Goal: Information Seeking & Learning: Find specific fact

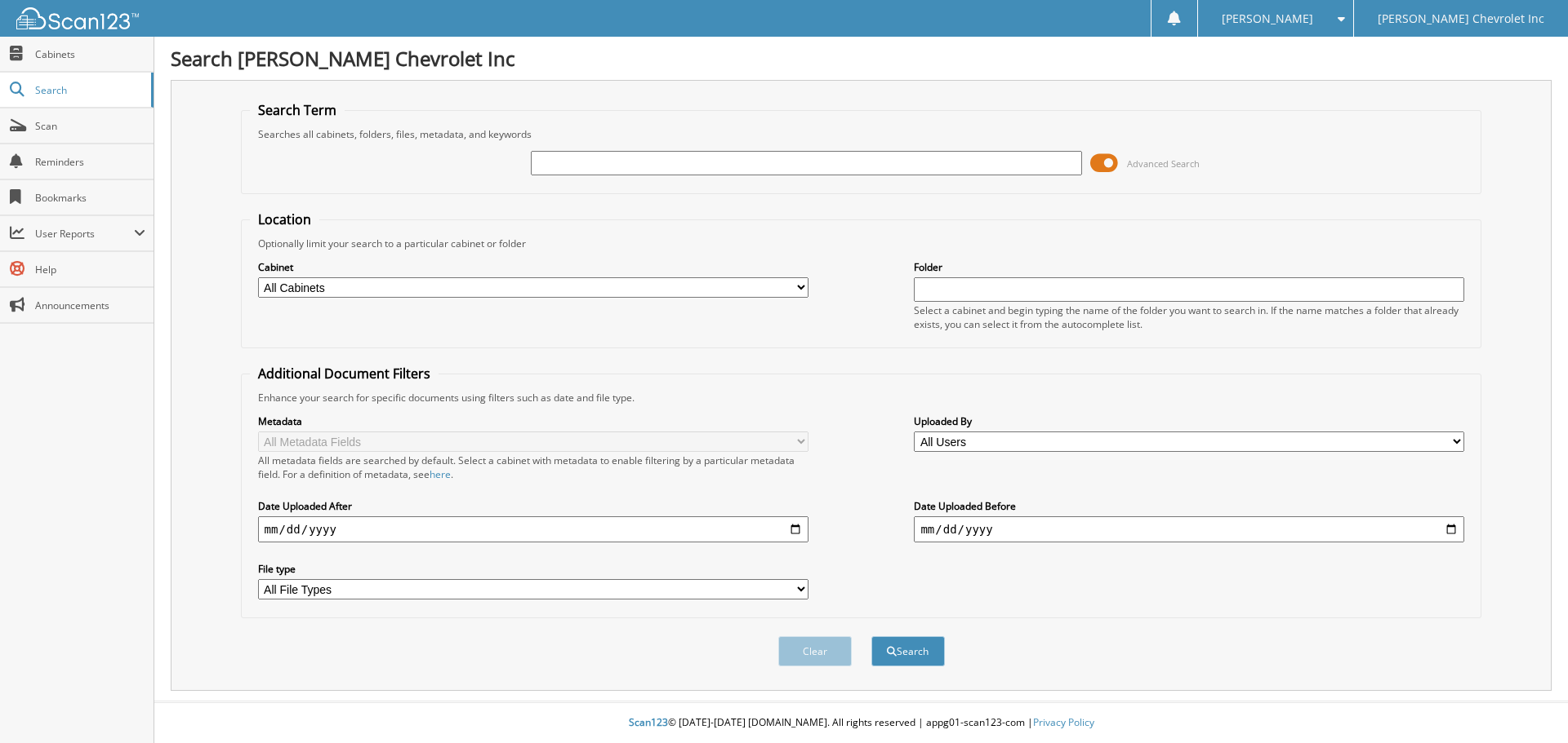
click at [651, 163] on input "text" at bounding box center [806, 163] width 550 height 24
drag, startPoint x: 651, startPoint y: 163, endPoint x: 632, endPoint y: 116, distance: 50.7
click at [632, 116] on fieldset "Search Term Searches all cabinets, folders, files, metadata, and keywords Advan…" at bounding box center [861, 147] width 1241 height 93
click at [627, 161] on input "text" at bounding box center [806, 163] width 550 height 24
type input "[PERSON_NAME]"
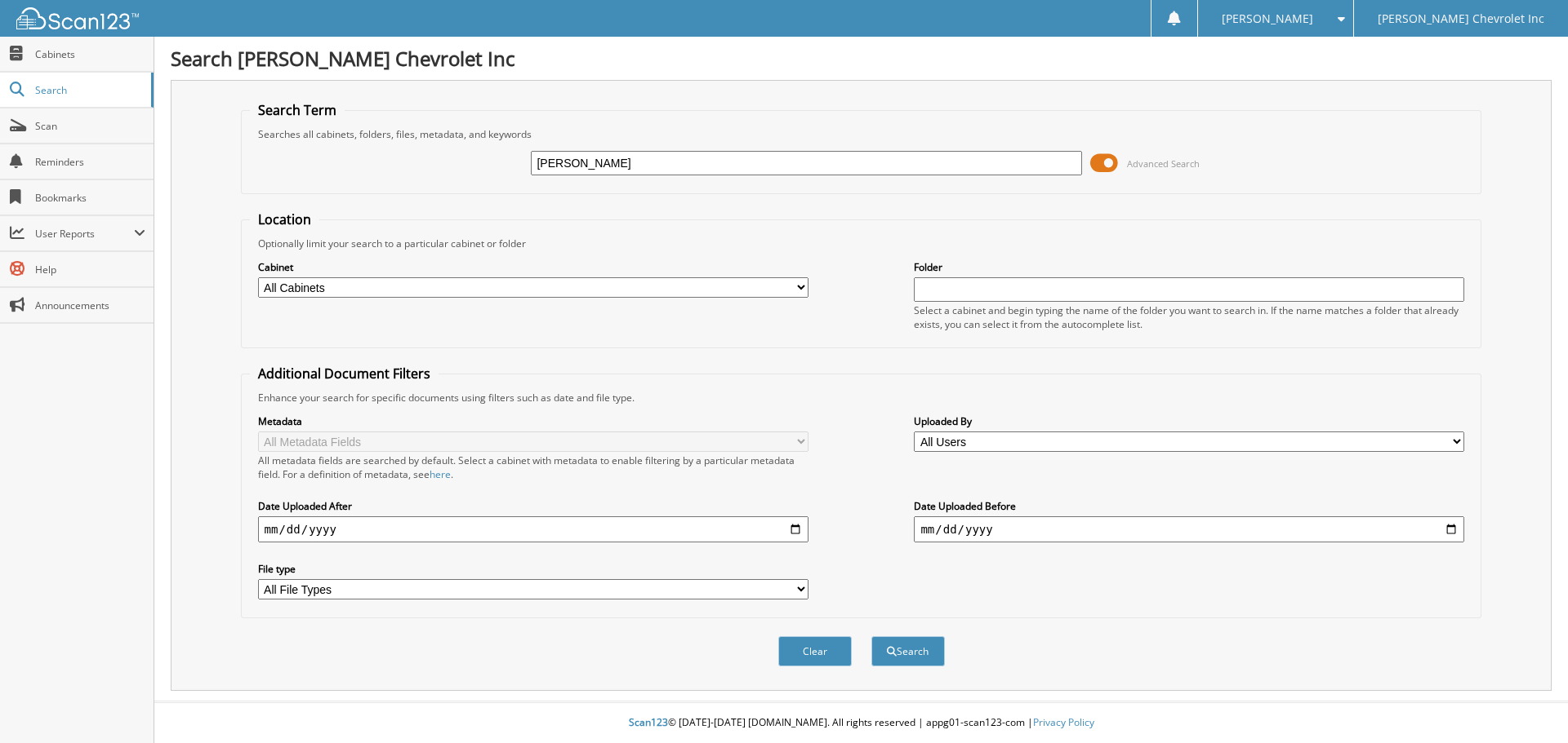
click at [871, 636] on button "Search" at bounding box center [907, 651] width 73 height 30
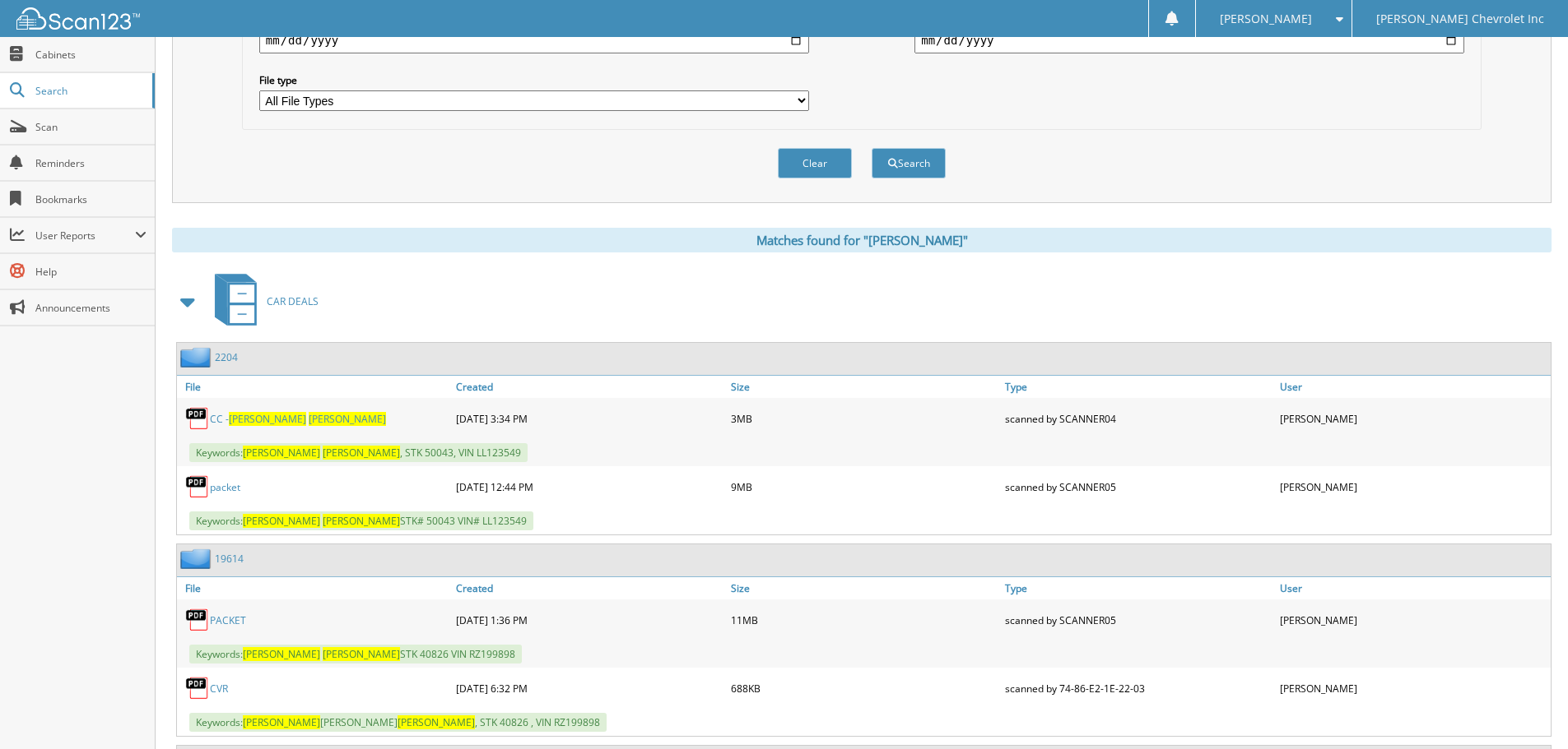
scroll to position [665, 0]
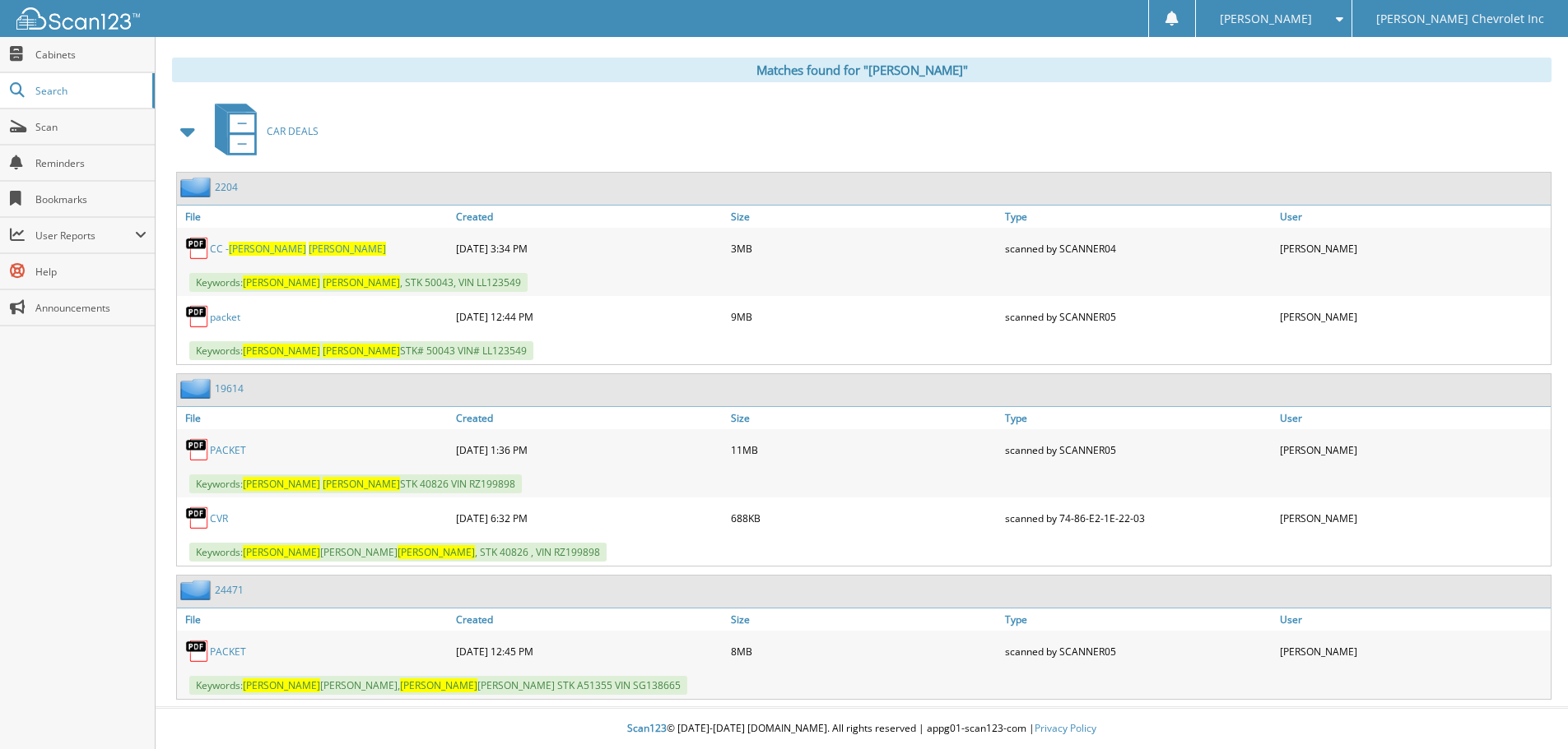
drag, startPoint x: 596, startPoint y: 403, endPoint x: 629, endPoint y: 517, distance: 118.7
click at [629, 517] on div "[DATE] 6:32 PM" at bounding box center [589, 517] width 274 height 33
click at [220, 459] on div "PACKET" at bounding box center [314, 449] width 274 height 33
click at [222, 451] on link "PACKET" at bounding box center [228, 450] width 37 height 14
click at [222, 449] on link "PACKET" at bounding box center [228, 450] width 37 height 14
